Goal: Transaction & Acquisition: Subscribe to service/newsletter

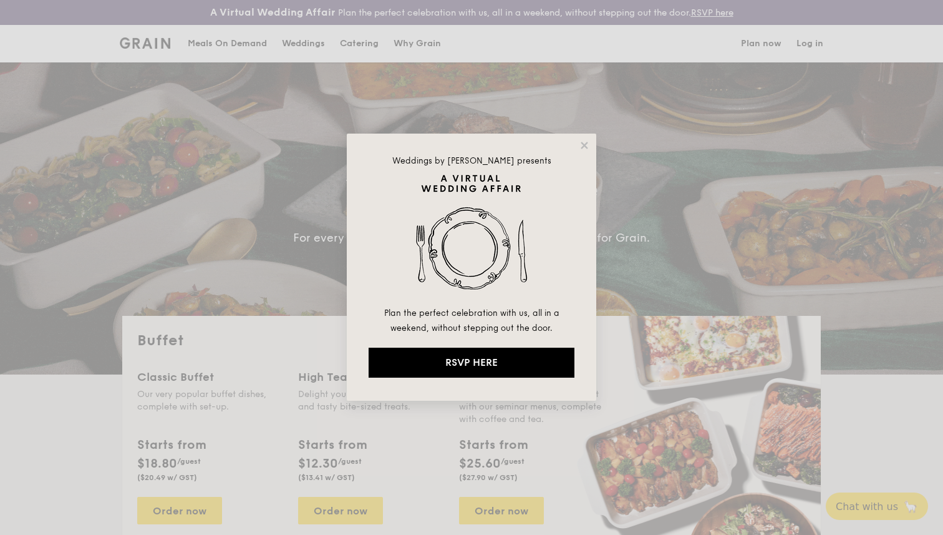
select select
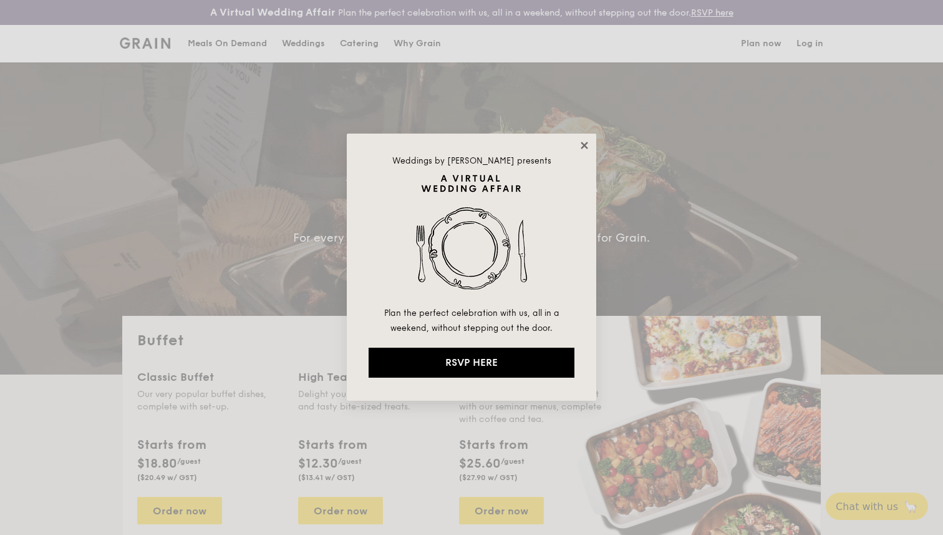
click at [586, 143] on icon at bounding box center [584, 145] width 7 height 7
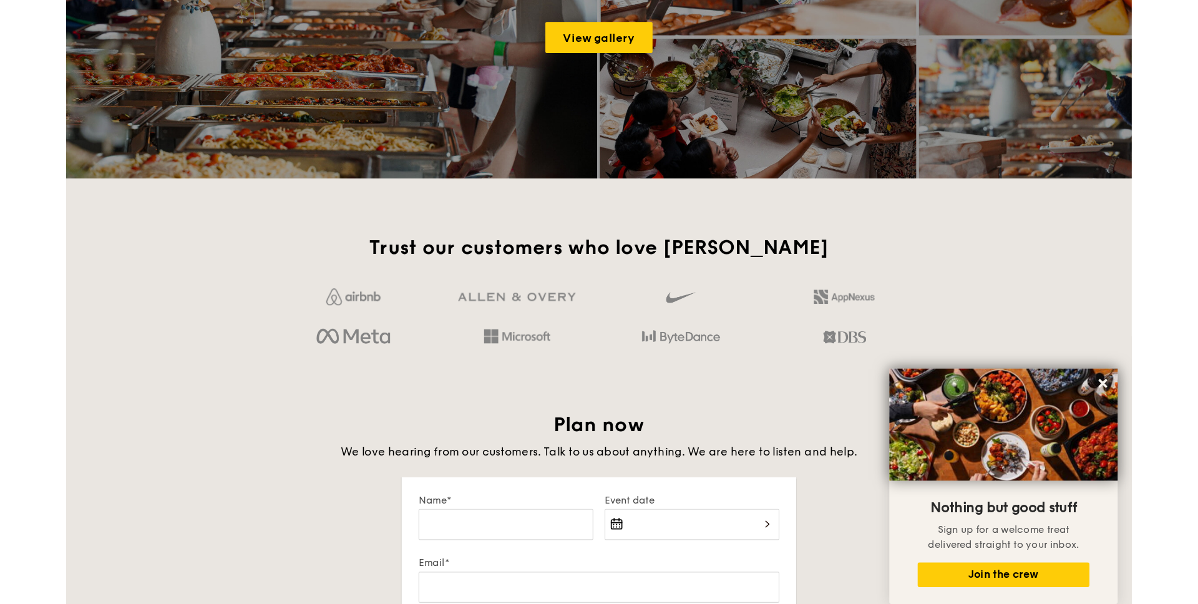
scroll to position [1809, 0]
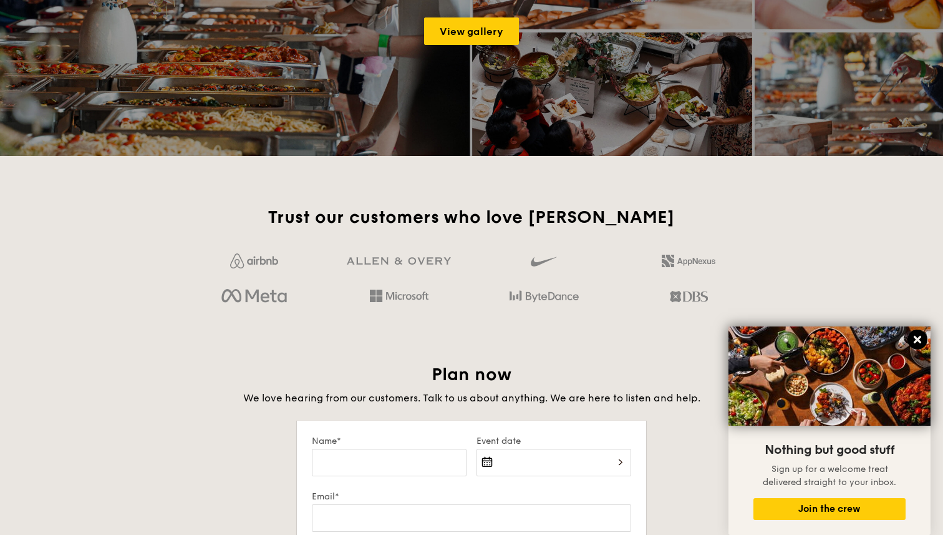
click at [916, 338] on icon at bounding box center [917, 339] width 7 height 7
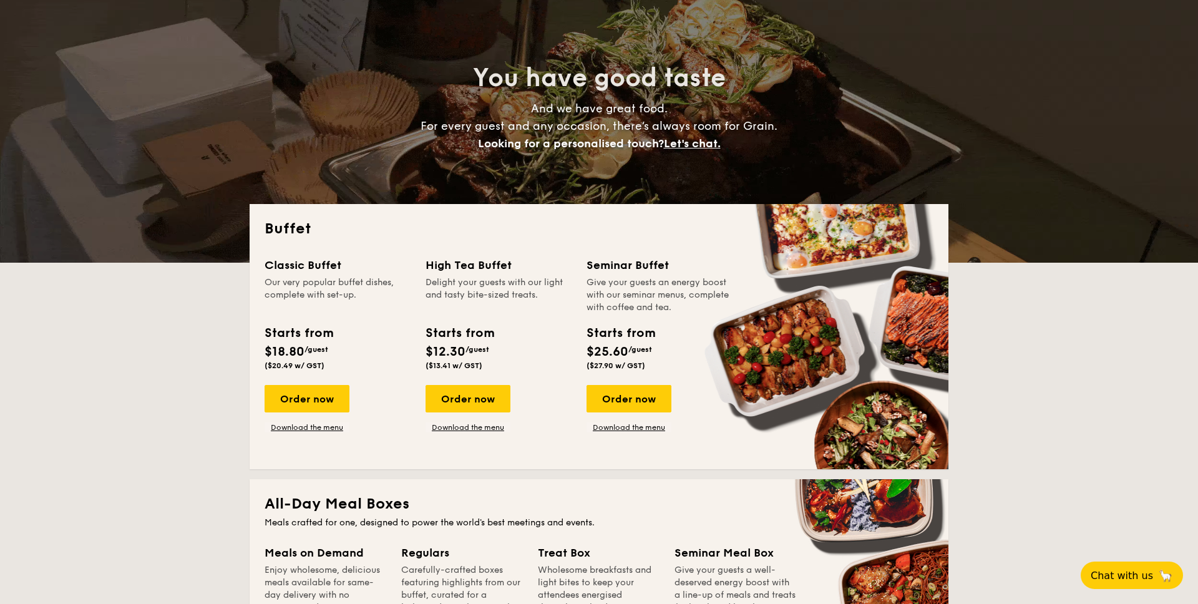
scroll to position [0, 0]
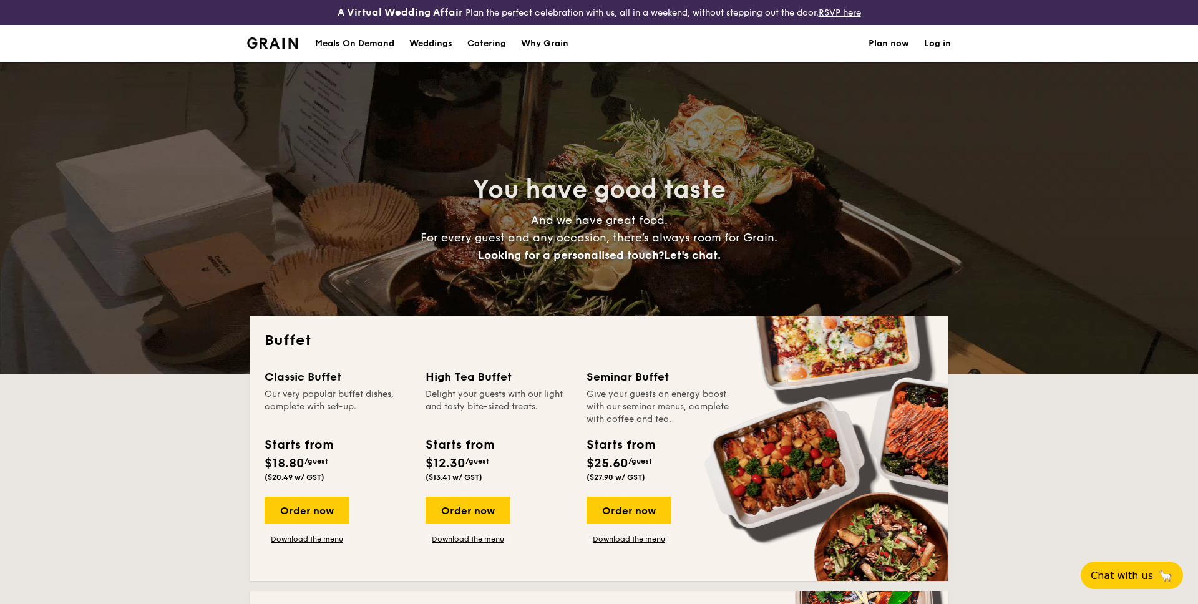
click at [934, 47] on link "Log in" at bounding box center [937, 43] width 27 height 37
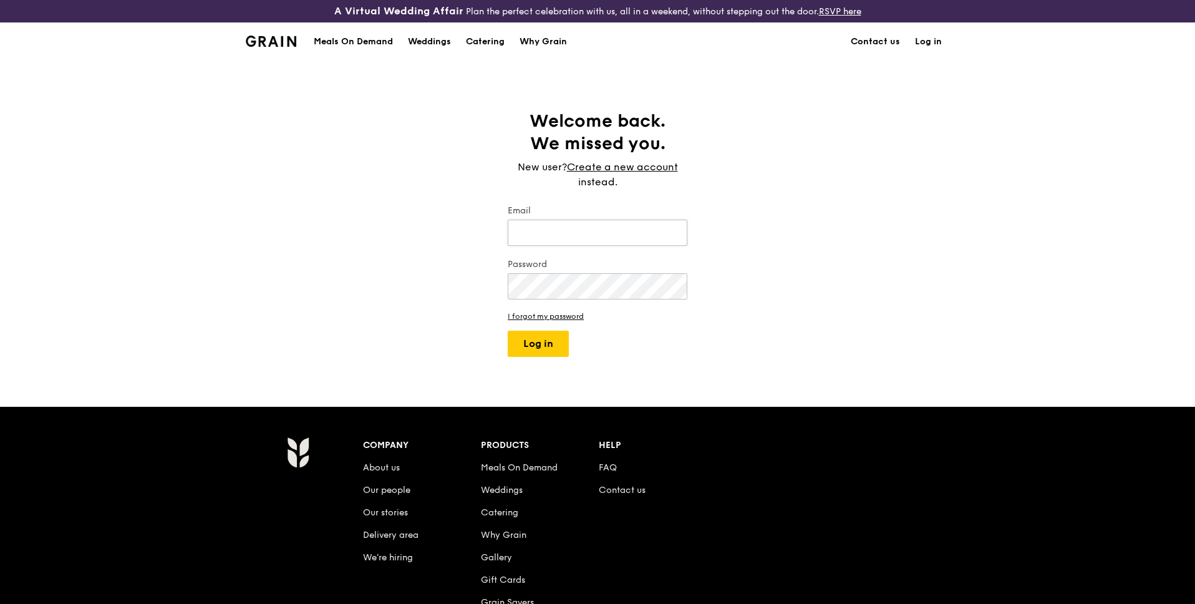
click at [578, 236] on input "Email" at bounding box center [598, 233] width 180 height 26
click at [627, 171] on link "Create a new account" at bounding box center [622, 167] width 111 height 15
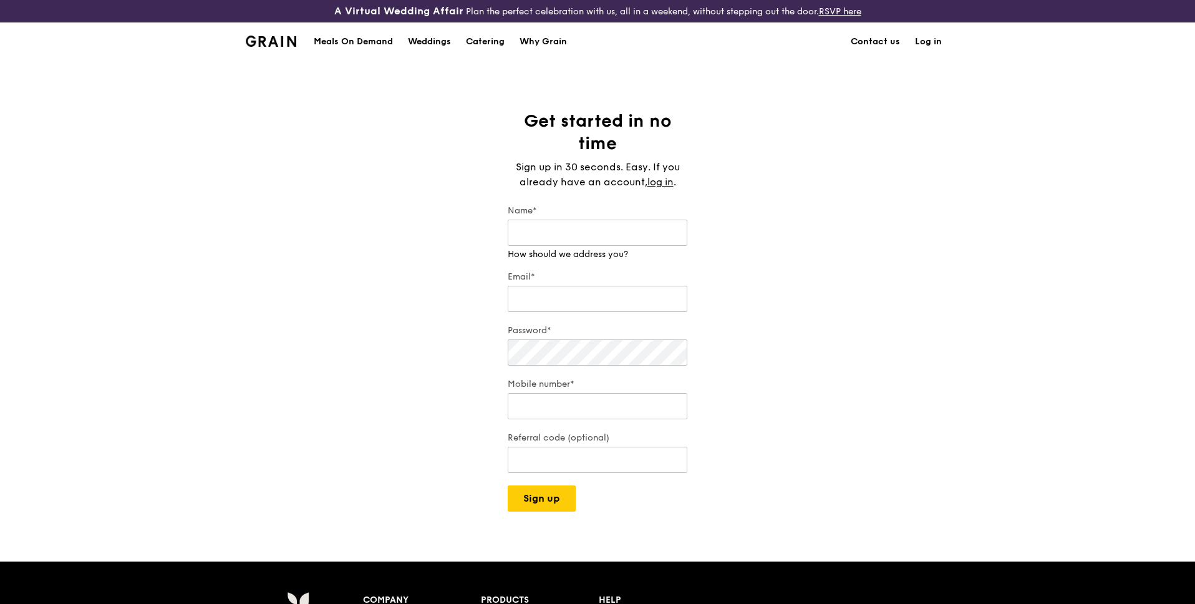
click at [561, 218] on div "Name* How should we address you?" at bounding box center [598, 233] width 180 height 56
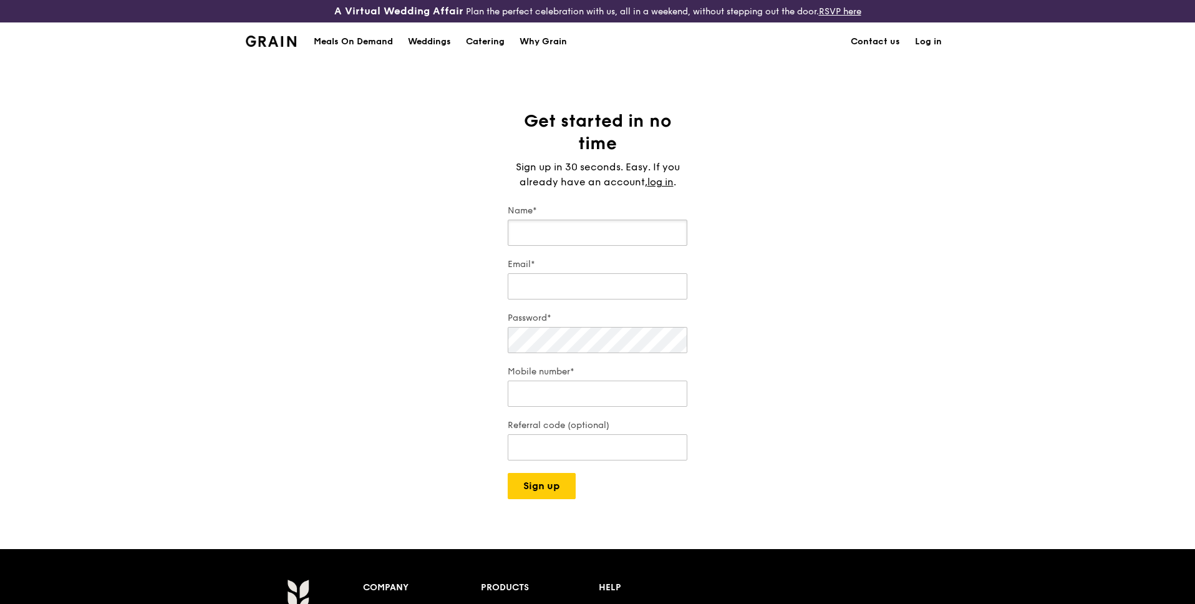
click at [544, 226] on input "Name*" at bounding box center [598, 233] width 180 height 26
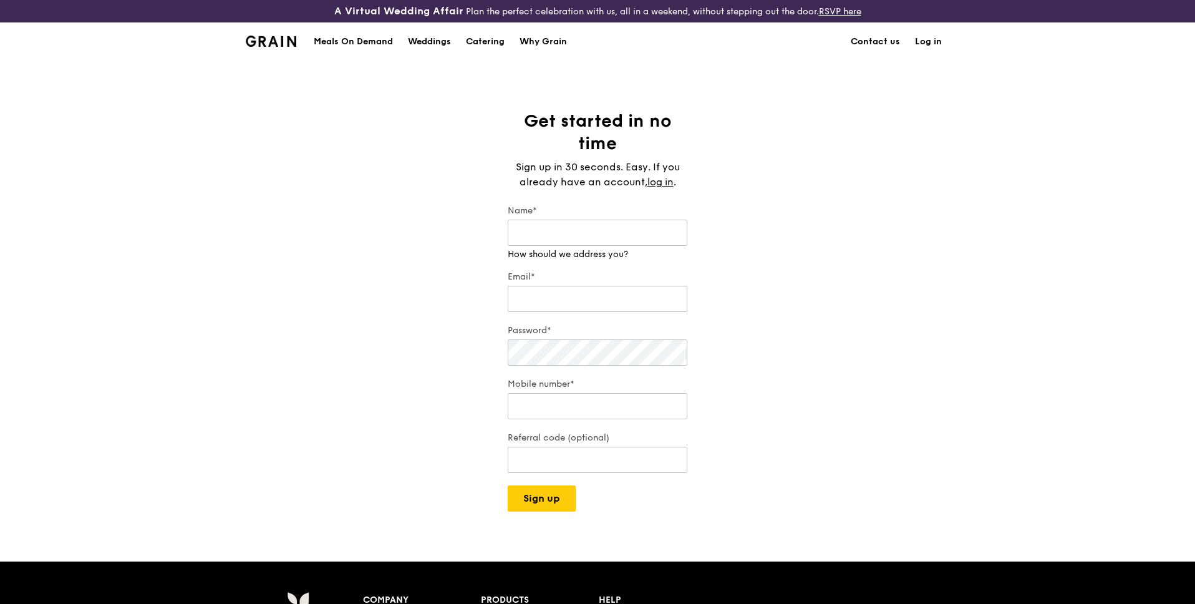
click at [278, 41] on img at bounding box center [271, 41] width 51 height 11
